Goal: Navigation & Orientation: Find specific page/section

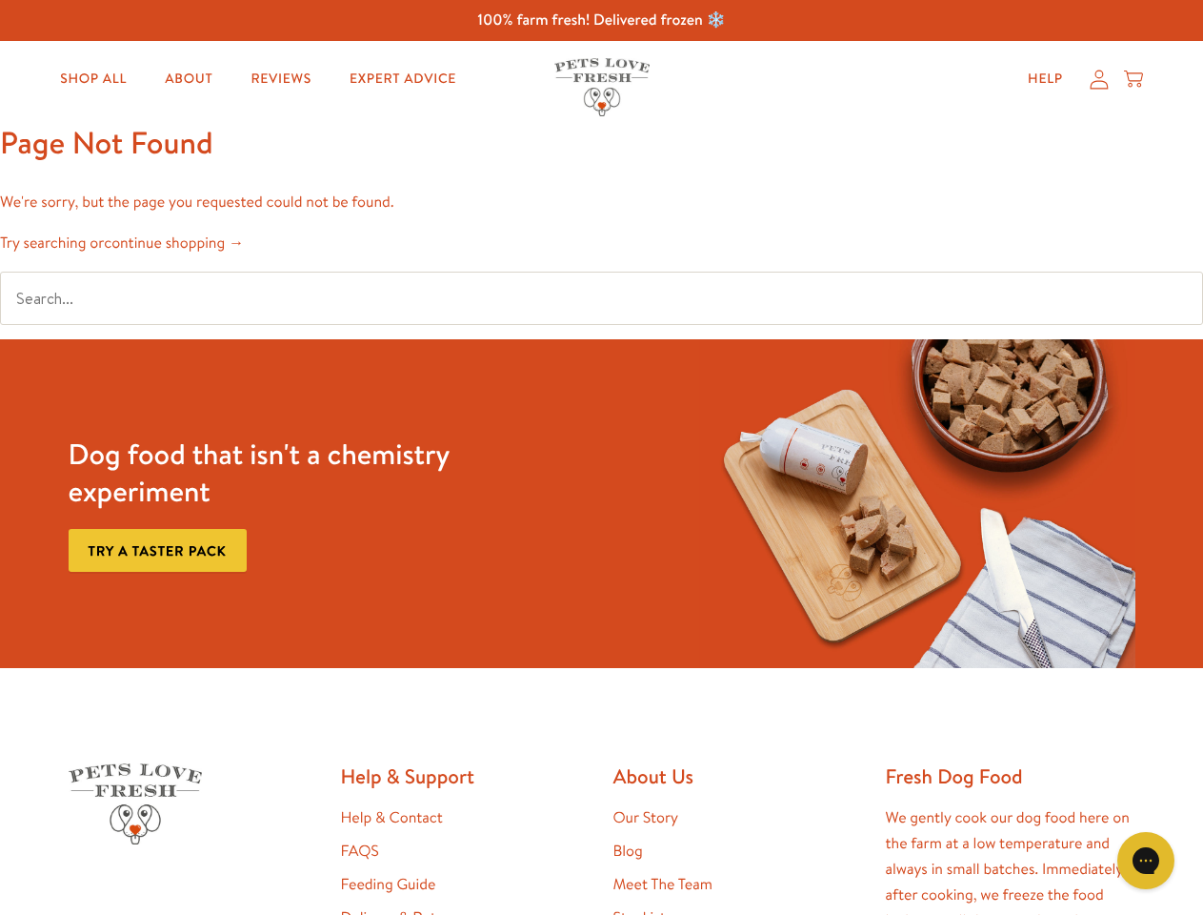
click at [601, 457] on div "Dog food that isn't a chemistry experiment Try a taster pack" at bounding box center [602, 503] width 1082 height 329
click at [1146, 860] on icon "Gorgias live chat" at bounding box center [1146, 860] width 18 height 18
